Goal: Task Accomplishment & Management: Manage account settings

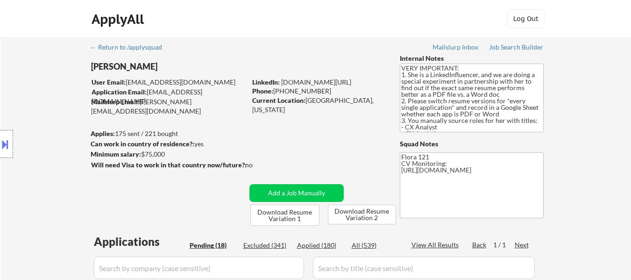
select select ""pending""
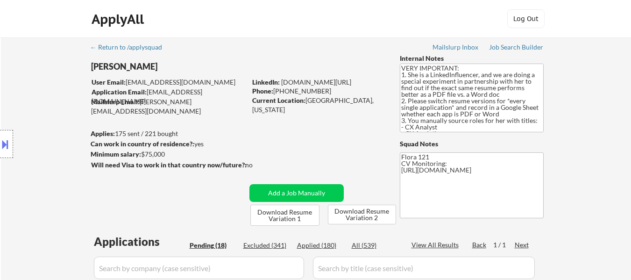
select select ""pending""
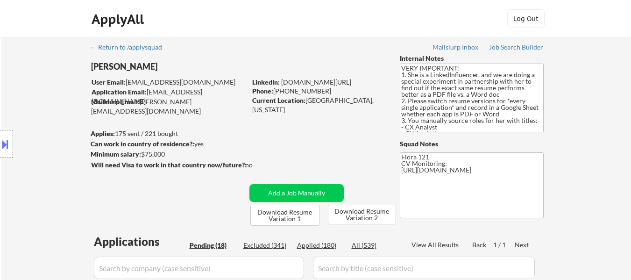
select select ""pending""
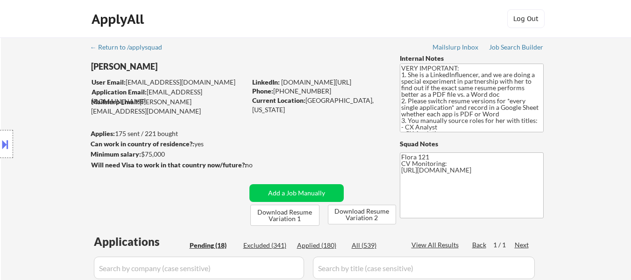
select select ""pending""
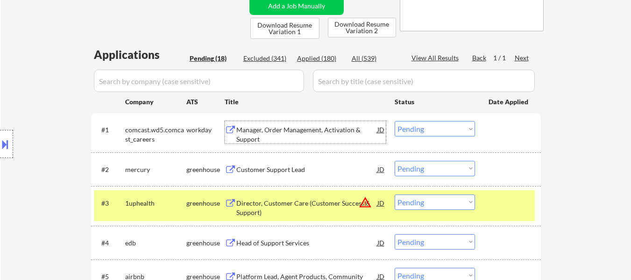
click at [307, 124] on div "Manager, Order Management, Activation & Support" at bounding box center [306, 132] width 141 height 22
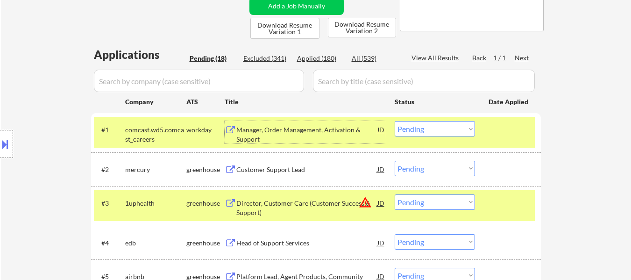
click at [264, 171] on div "Customer Support Lead" at bounding box center [306, 169] width 141 height 9
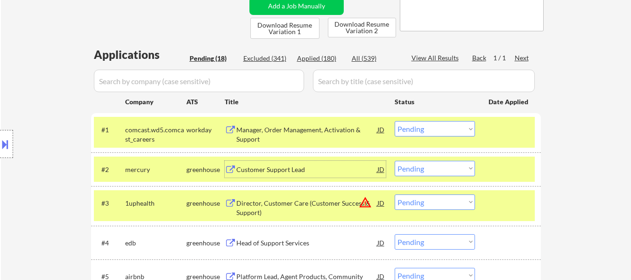
click at [515, 201] on div at bounding box center [509, 202] width 41 height 17
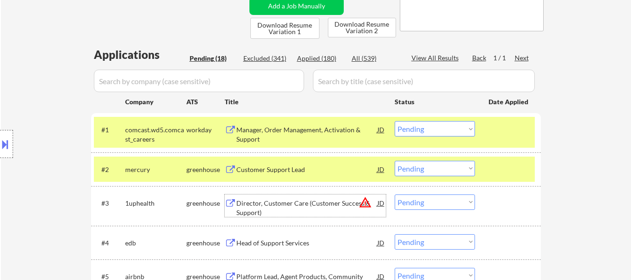
click at [284, 209] on div "Director, Customer Care (Customer Success & Support)" at bounding box center [306, 208] width 141 height 18
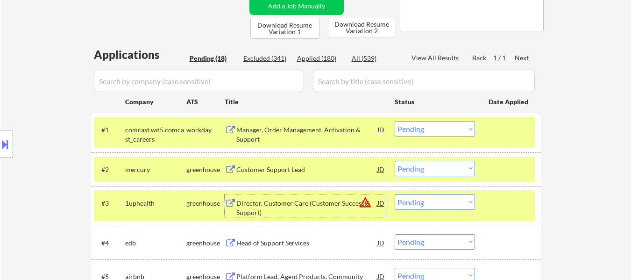
click at [449, 166] on select "Choose an option... Pending Applied Excluded (Questions) Excluded (Expired) Exc…" at bounding box center [435, 168] width 80 height 15
click at [395, 161] on select "Choose an option... Pending Applied Excluded (Questions) Excluded (Expired) Exc…" at bounding box center [435, 168] width 80 height 15
select select ""pending""
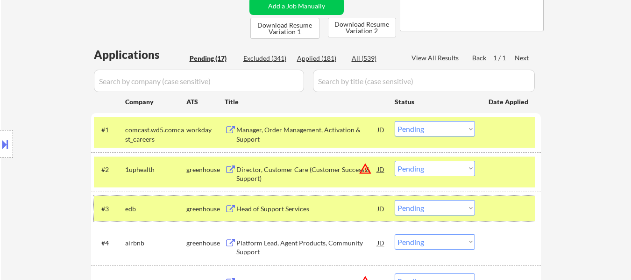
drag, startPoint x: 493, startPoint y: 206, endPoint x: 254, endPoint y: 213, distance: 238.8
click at [492, 206] on div at bounding box center [509, 208] width 41 height 17
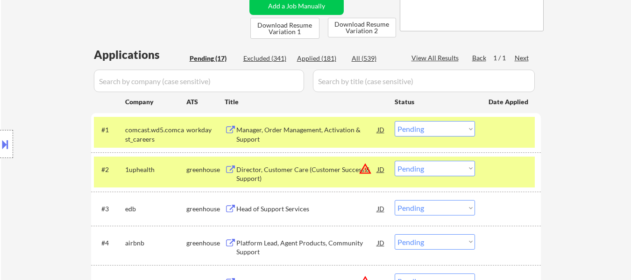
click at [263, 209] on div "Head of Support Services" at bounding box center [306, 208] width 141 height 9
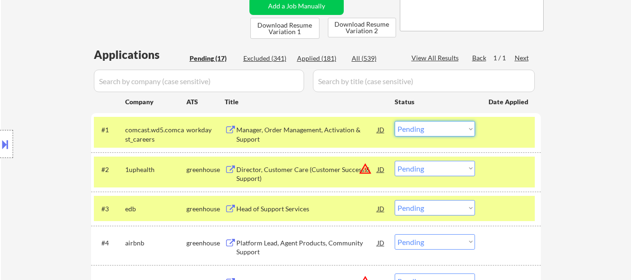
click at [427, 127] on select "Choose an option... Pending Applied Excluded (Questions) Excluded (Expired) Exc…" at bounding box center [435, 128] width 80 height 15
click at [395, 121] on select "Choose an option... Pending Applied Excluded (Questions) Excluded (Expired) Exc…" at bounding box center [435, 128] width 80 height 15
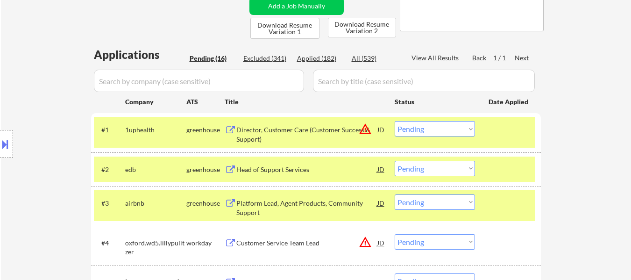
click at [448, 127] on select "Choose an option... Pending Applied Excluded (Questions) Excluded (Expired) Exc…" at bounding box center [435, 128] width 80 height 15
click at [395, 121] on select "Choose an option... Pending Applied Excluded (Questions) Excluded (Expired) Exc…" at bounding box center [435, 128] width 80 height 15
select select ""pending""
